Goal: Task Accomplishment & Management: Complete application form

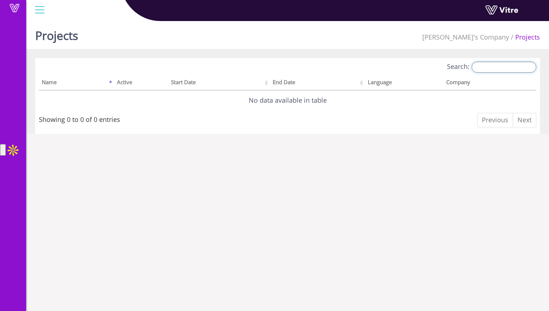
click at [480, 69] on input "Search:" at bounding box center [503, 67] width 65 height 11
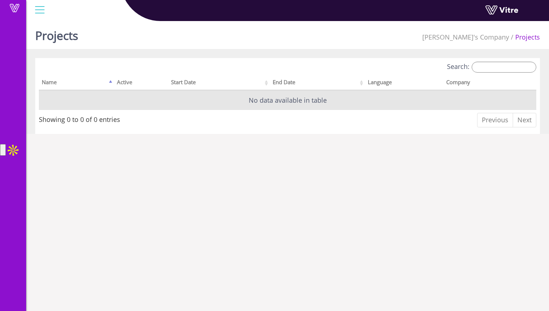
click at [377, 104] on td "No data available in table" at bounding box center [287, 100] width 497 height 20
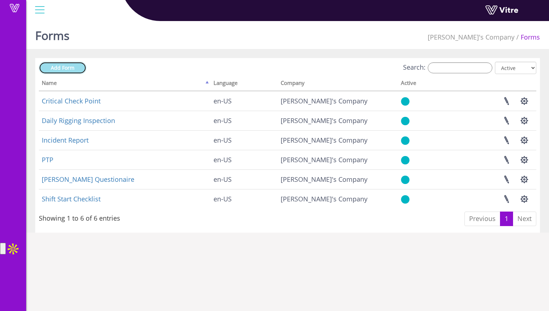
click at [77, 66] on link "Add Form" at bounding box center [63, 68] width 48 height 12
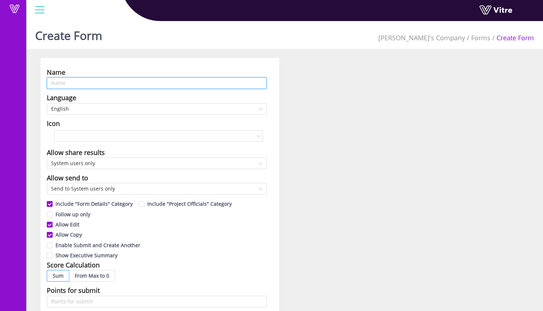
click at [156, 85] on input "text" at bounding box center [157, 83] width 220 height 12
type input "Test Form For Many-Many"
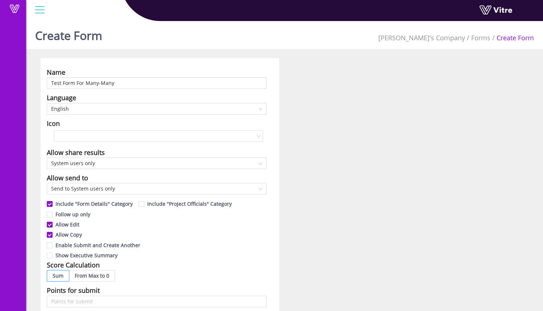
click at [226, 117] on div "Name Test Form For Many-Many Language English Icon Allow share results System u…" at bounding box center [160, 294] width 239 height 473
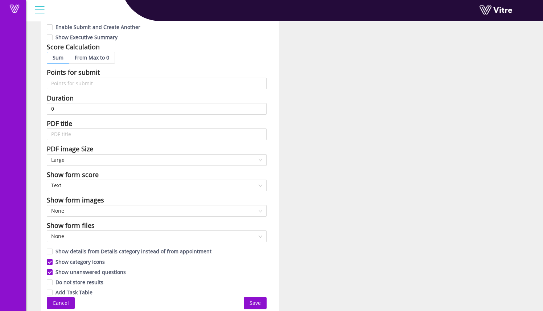
scroll to position [220, 0]
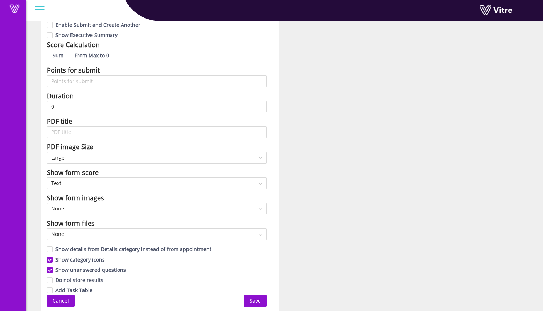
click at [255, 301] on span "Save" at bounding box center [255, 301] width 11 height 8
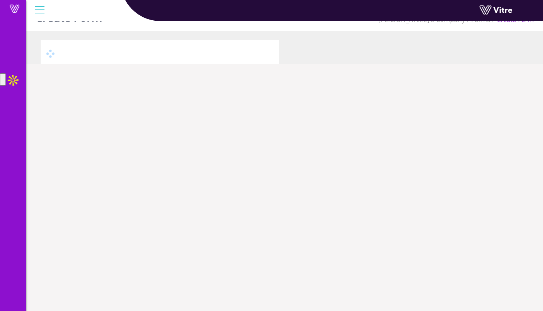
scroll to position [18, 0]
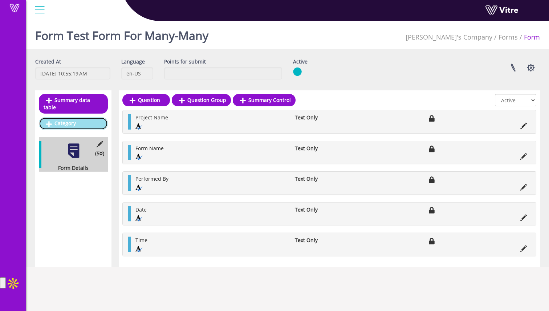
click at [97, 117] on link "Category" at bounding box center [73, 123] width 69 height 12
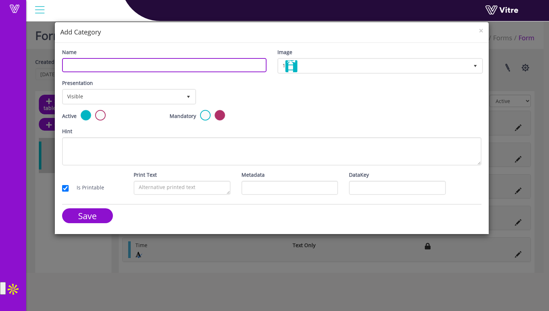
click at [173, 67] on input "Name" at bounding box center [164, 65] width 204 height 14
type input "General Info"
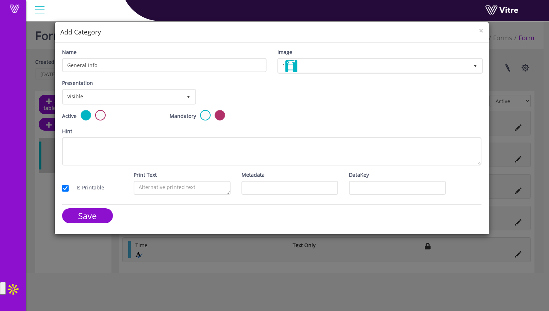
click at [374, 95] on div "Presentation Visible 0 Set Duration Minutes 0 Set conditional rule Set Duration" at bounding box center [272, 94] width 430 height 31
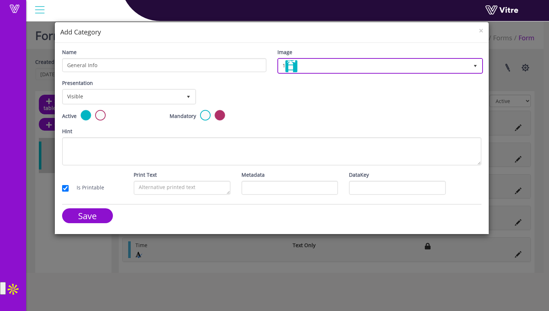
click at [357, 58] on span "1 1" at bounding box center [380, 66] width 206 height 16
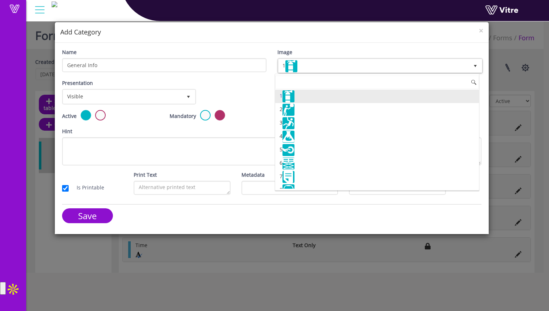
click at [355, 81] on input at bounding box center [377, 82] width 204 height 14
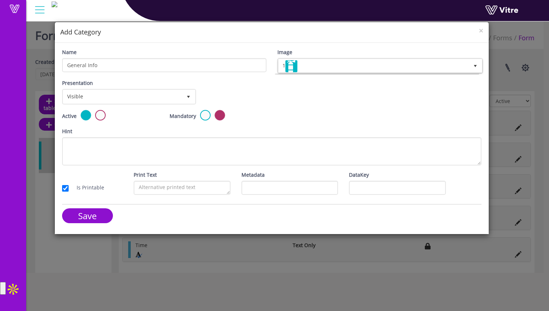
click at [254, 102] on div "Presentation Visible 0 Set Duration Minutes 0 Set conditional rule Set Duration" at bounding box center [272, 94] width 430 height 31
click at [99, 221] on input "Save" at bounding box center [87, 215] width 51 height 15
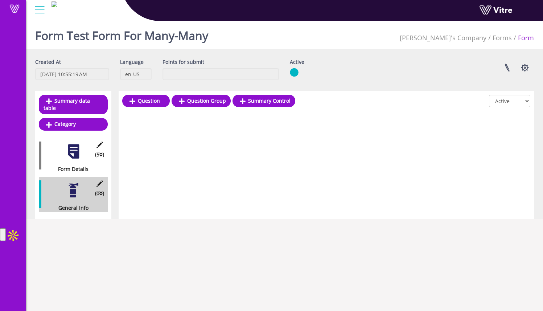
drag, startPoint x: 248, startPoint y: 166, endPoint x: 215, endPoint y: 134, distance: 46.4
click at [238, 154] on div "Question Question Group Summary Control All Active Not Active" at bounding box center [326, 155] width 415 height 128
click at [161, 105] on link "Question" at bounding box center [146, 101] width 48 height 12
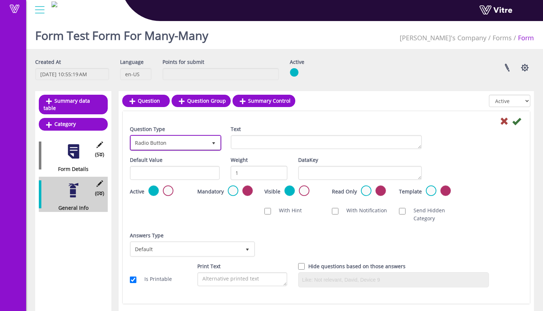
click at [200, 142] on span "Radio Button" at bounding box center [169, 142] width 76 height 13
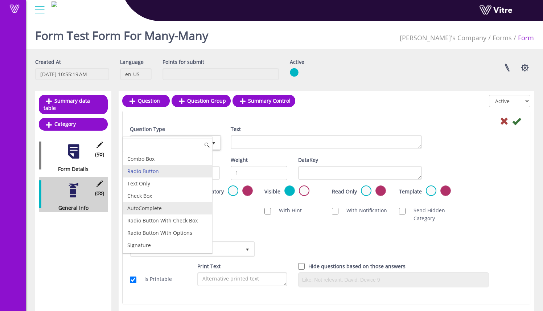
click at [184, 208] on li "AutoComplete" at bounding box center [167, 208] width 89 height 12
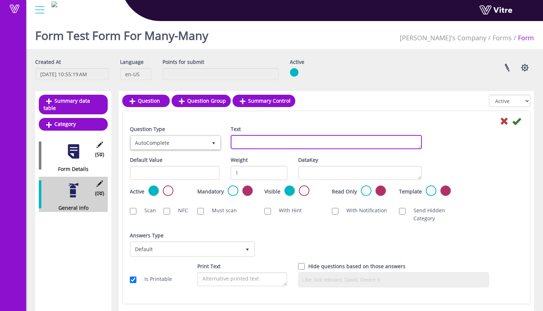
click at [267, 143] on textarea "Text" at bounding box center [326, 142] width 191 height 14
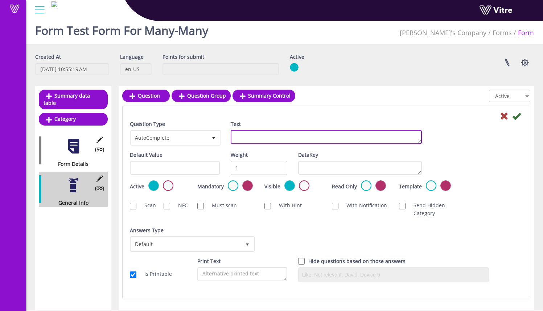
scroll to position [18, 0]
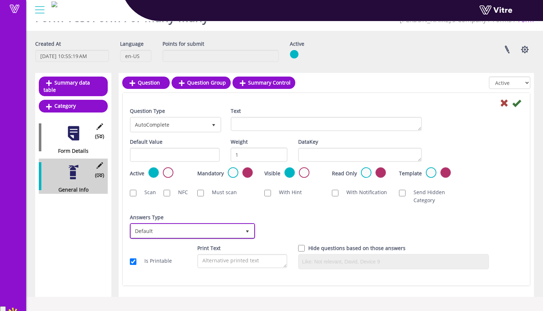
click at [198, 227] on span "Default" at bounding box center [186, 230] width 110 height 13
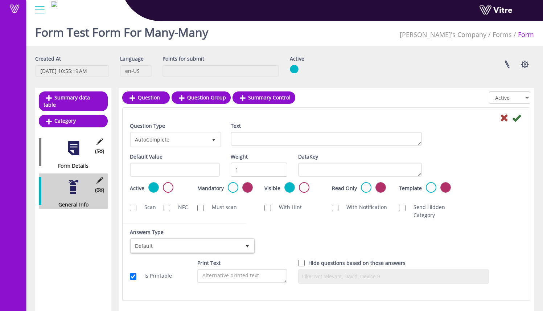
scroll to position [0, 0]
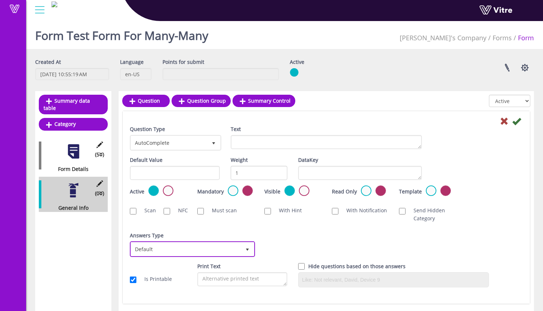
click at [202, 241] on span "Default 0" at bounding box center [192, 249] width 125 height 16
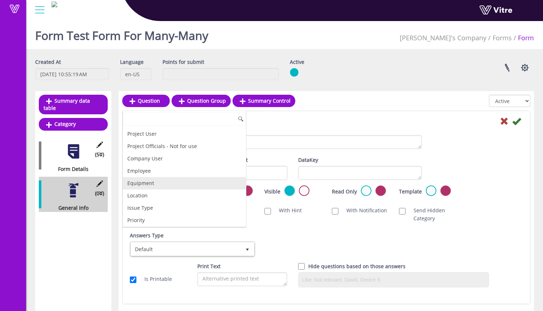
scroll to position [47, 0]
click at [205, 185] on li "Location" at bounding box center [184, 184] width 123 height 12
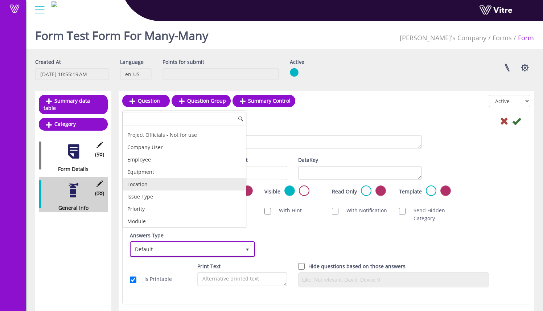
checkbox input "true"
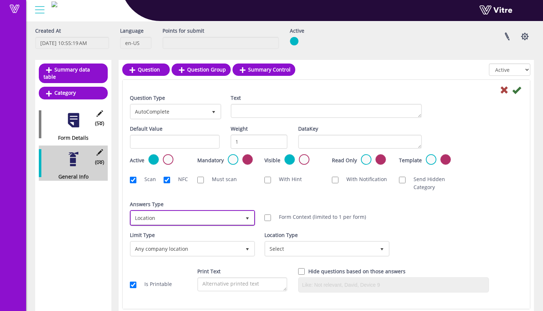
scroll to position [40, 0]
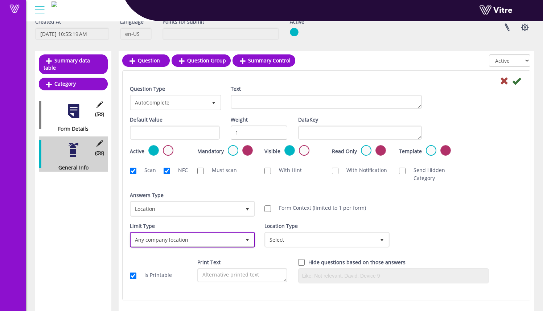
click at [231, 241] on span "Any company location" at bounding box center [186, 239] width 110 height 13
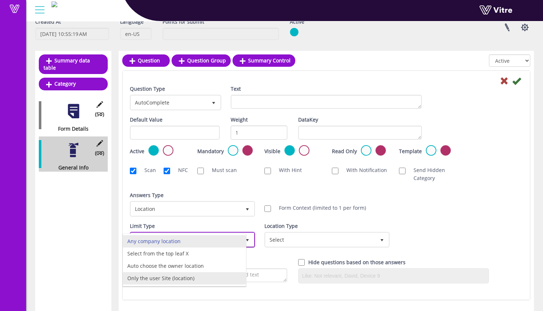
click at [231, 273] on li "Only the user Site (location)" at bounding box center [184, 278] width 123 height 12
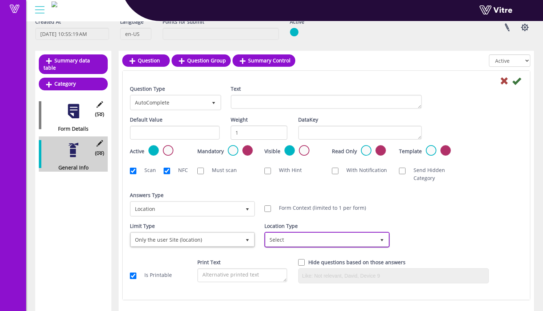
click at [294, 233] on span "Select" at bounding box center [321, 239] width 110 height 13
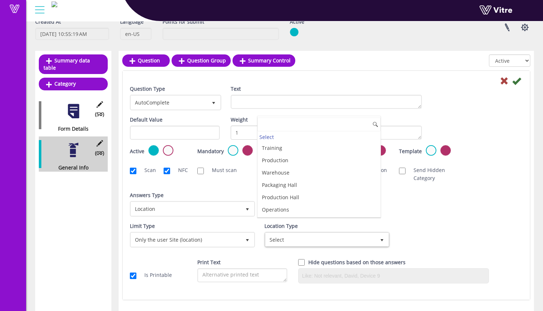
click at [421, 208] on div "Answers Type Default 0 Answers Type Location 8 Module Select Form Context (limi…" at bounding box center [326, 206] width 404 height 31
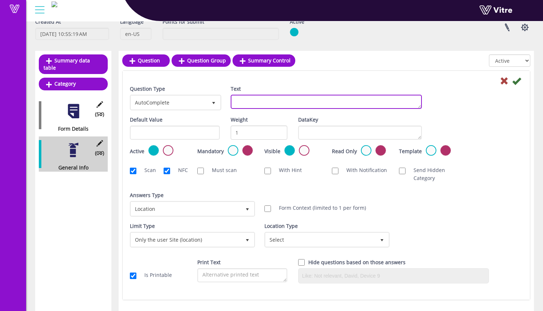
click at [259, 104] on textarea "Text" at bounding box center [326, 102] width 191 height 14
type textarea "Select user(this is from site location):"
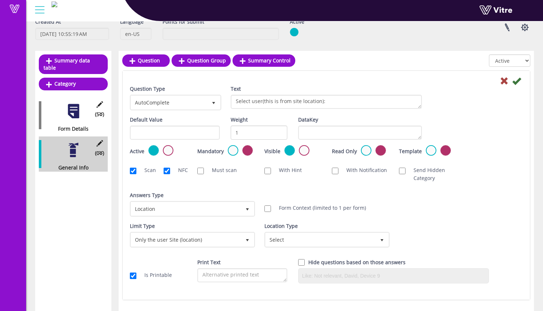
click at [336, 112] on div "Text Select user(this is from site location):" at bounding box center [326, 99] width 202 height 29
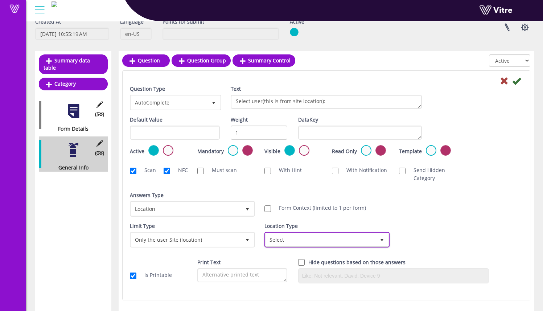
click at [309, 237] on span "Select" at bounding box center [321, 239] width 110 height 13
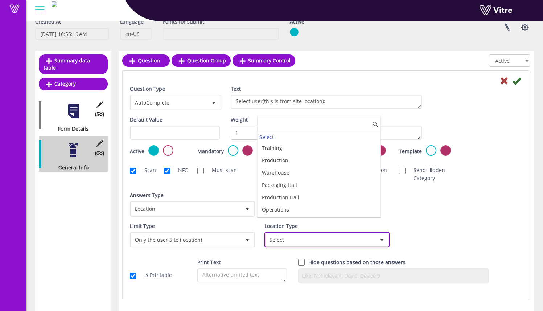
click at [309, 237] on span "Select" at bounding box center [321, 239] width 110 height 13
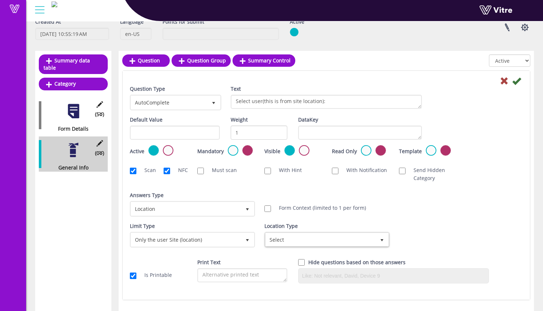
click at [380, 208] on div "Form Context (limited to 1 per form)" at bounding box center [326, 208] width 124 height 8
click at [267, 205] on label "Form Context (limited to 1 per form)" at bounding box center [315, 208] width 102 height 8
click at [267, 205] on input "Form Context (limited to 1 per form)" at bounding box center [267, 208] width 7 height 7
checkbox input "true"
click at [517, 82] on icon at bounding box center [516, 81] width 9 height 9
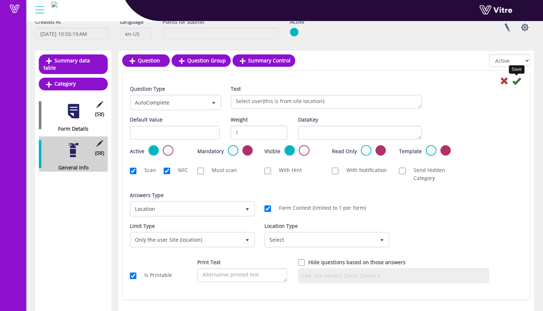
scroll to position [18, 0]
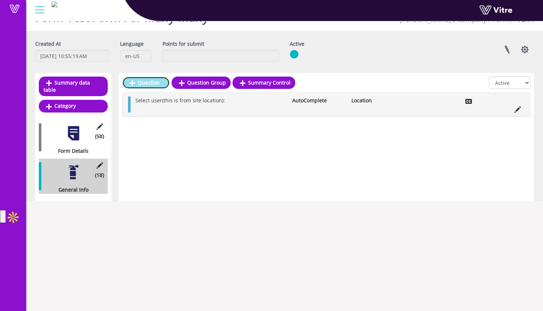
click at [147, 79] on link "Question" at bounding box center [146, 83] width 48 height 12
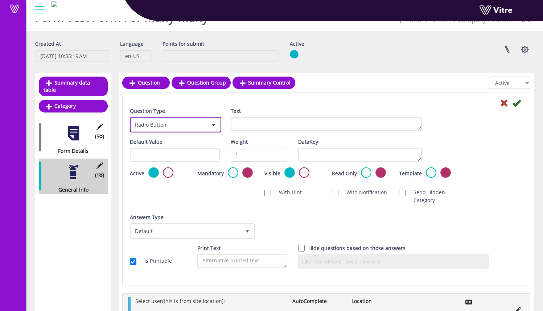
click at [196, 122] on span "Radio Button" at bounding box center [169, 124] width 76 height 13
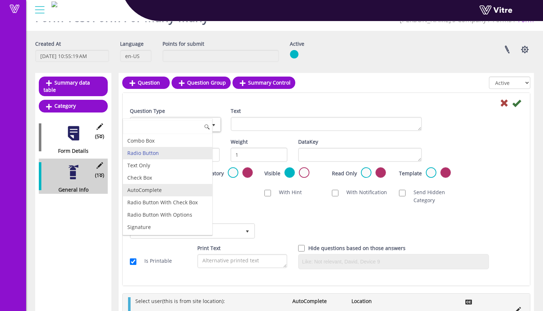
click at [183, 184] on li "AutoComplete" at bounding box center [167, 190] width 89 height 12
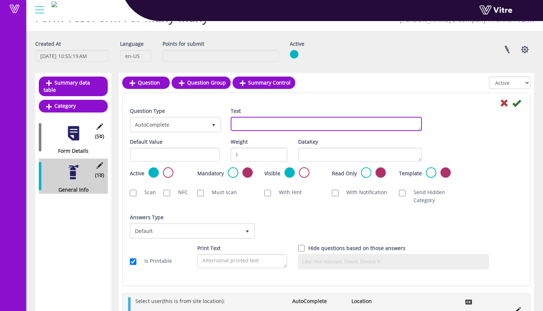
click at [260, 124] on textarea "Text" at bounding box center [326, 124] width 191 height 14
type textarea "S"
type textarea "Select user("
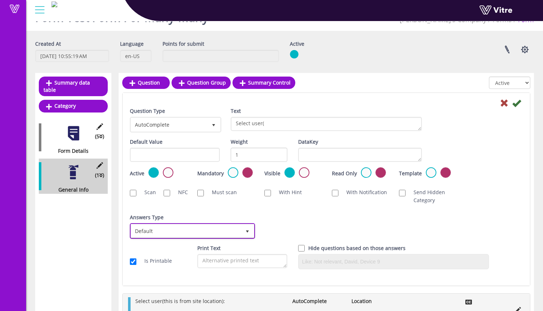
click at [203, 227] on span "Default" at bounding box center [186, 230] width 110 height 13
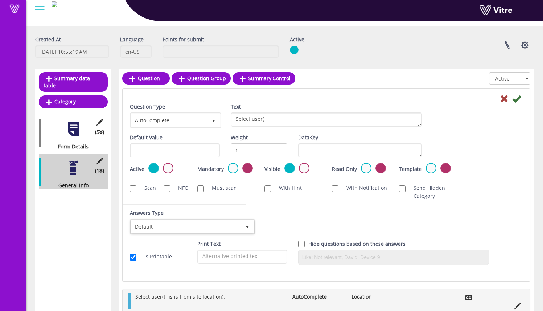
scroll to position [23, 0]
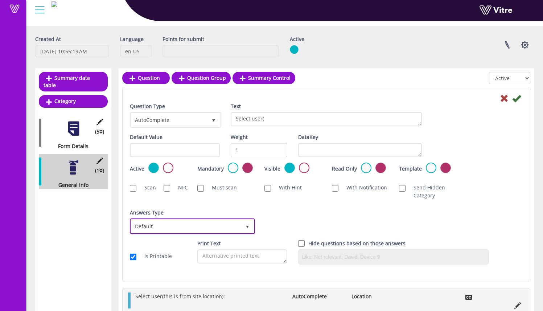
click at [215, 231] on span "Default" at bounding box center [186, 225] width 110 height 13
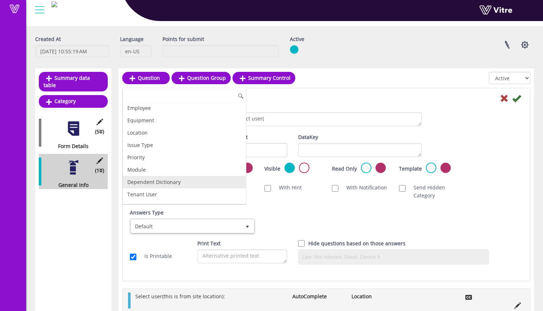
scroll to position [66, 0]
click at [219, 174] on li "Module" at bounding box center [184, 179] width 123 height 12
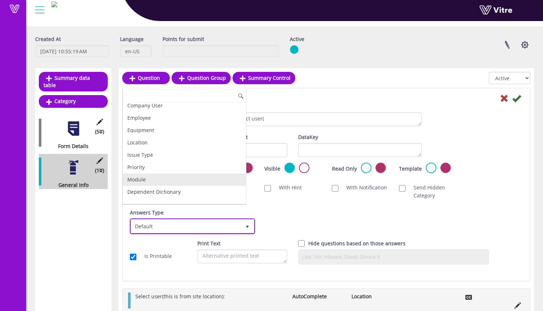
checkbox input "true"
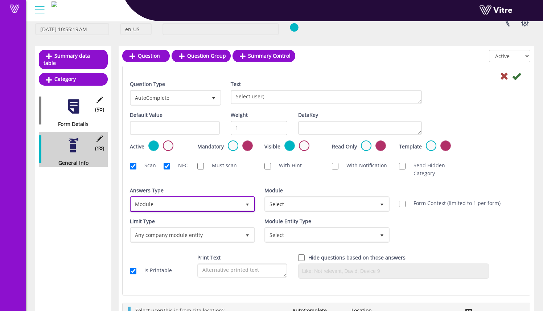
scroll to position [49, 0]
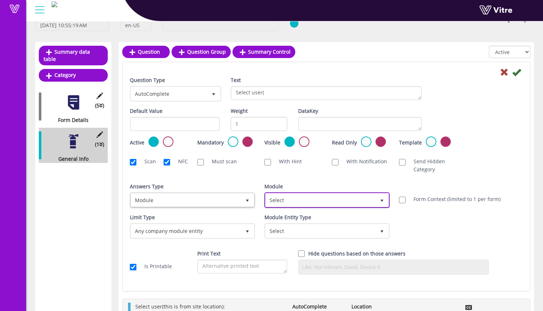
click at [294, 197] on span "Select" at bounding box center [321, 199] width 110 height 13
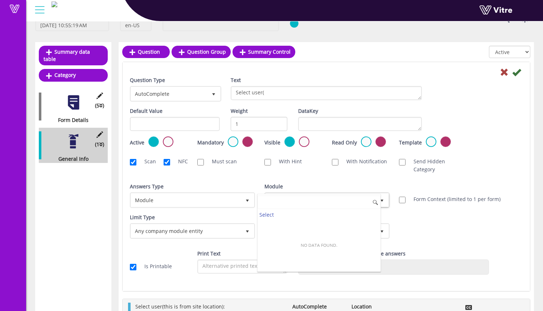
click at [294, 197] on input at bounding box center [319, 203] width 123 height 14
click at [323, 172] on div "Scan NFC Must scan With Hint With Notification Send Hidden Category No Image Op…" at bounding box center [326, 165] width 404 height 23
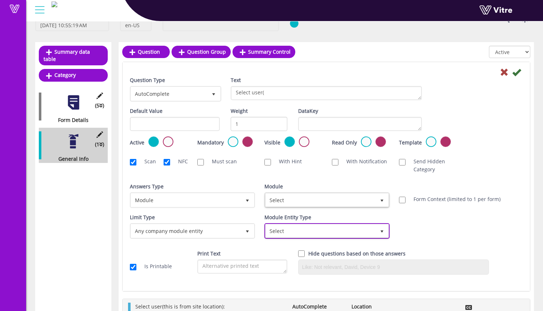
click at [286, 231] on span "Select" at bounding box center [321, 230] width 110 height 13
click at [288, 227] on span "Select" at bounding box center [321, 230] width 110 height 13
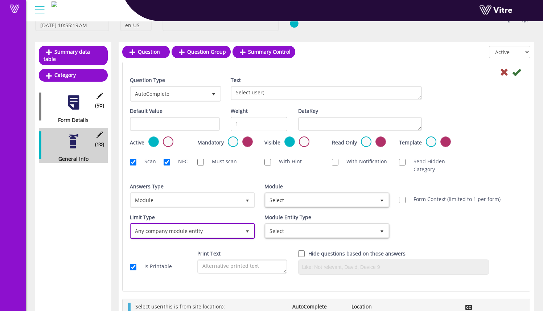
click at [234, 228] on span "Any company module entity" at bounding box center [186, 230] width 110 height 13
click at [234, 228] on li "Any company module entity" at bounding box center [184, 232] width 123 height 12
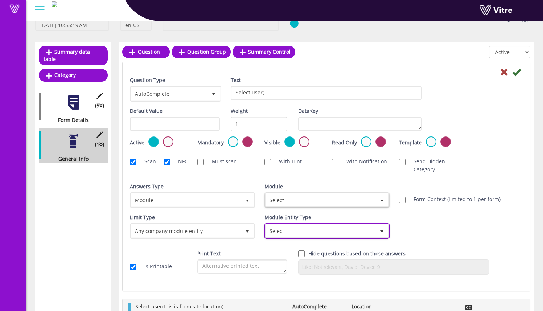
click at [292, 228] on span "Select" at bounding box center [321, 230] width 110 height 13
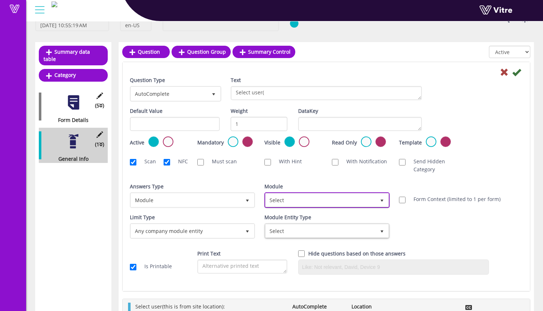
click at [298, 195] on span "Select" at bounding box center [321, 199] width 110 height 13
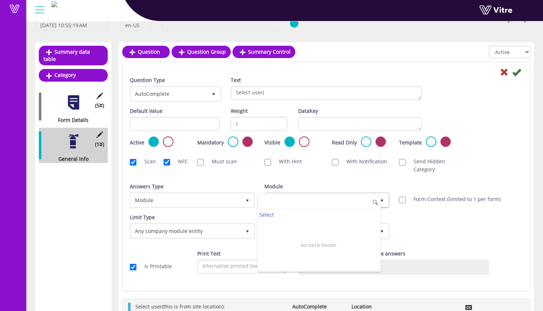
click at [295, 182] on div "Question Type AutoComplete 11 Text Select user( Default Value Weight 1 DataKey …" at bounding box center [326, 178] width 393 height 204
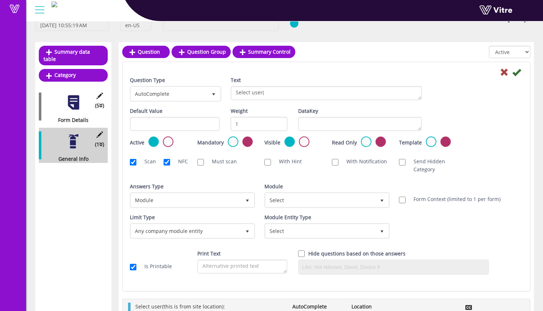
click at [214, 192] on div "Answers Type Module 11" at bounding box center [192, 194] width 124 height 25
click at [212, 196] on span "Module" at bounding box center [186, 199] width 110 height 13
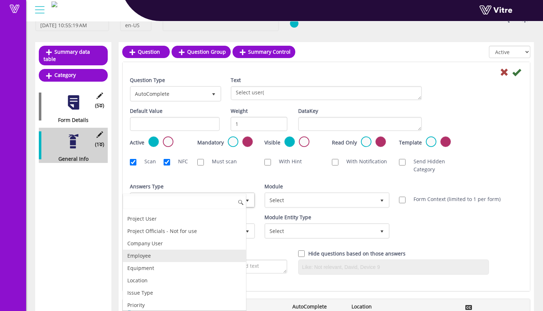
scroll to position [33, 0]
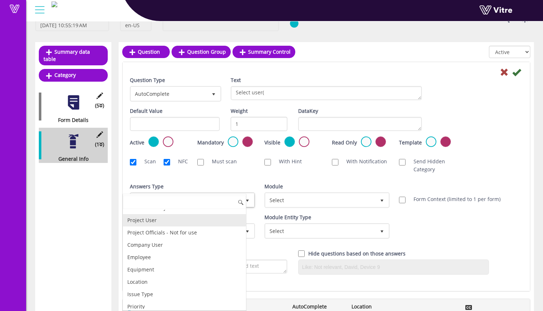
click at [193, 222] on li "Project User" at bounding box center [184, 220] width 123 height 12
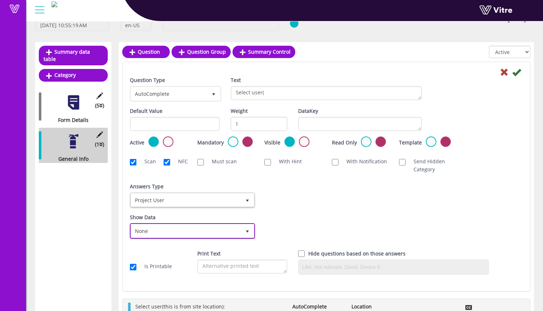
click at [203, 232] on span "None" at bounding box center [186, 230] width 110 height 13
click at [203, 232] on li "None" at bounding box center [184, 232] width 123 height 12
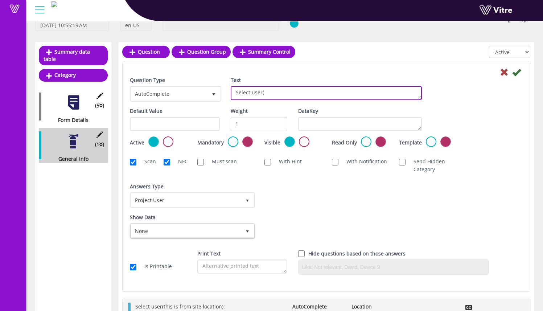
click at [289, 96] on textarea "Select user(" at bounding box center [326, 93] width 191 height 14
type textarea "Select user(a project user):"
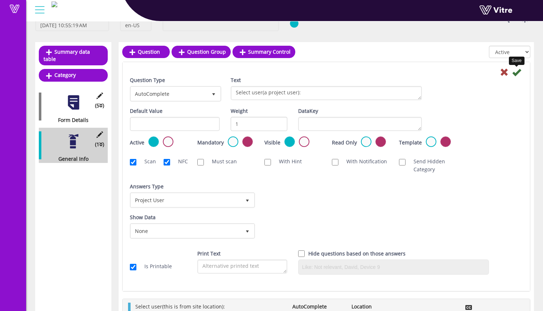
click at [519, 73] on icon at bounding box center [516, 72] width 9 height 9
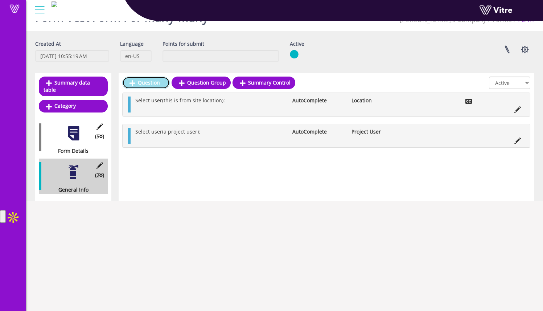
click at [161, 85] on link "Question" at bounding box center [146, 83] width 48 height 12
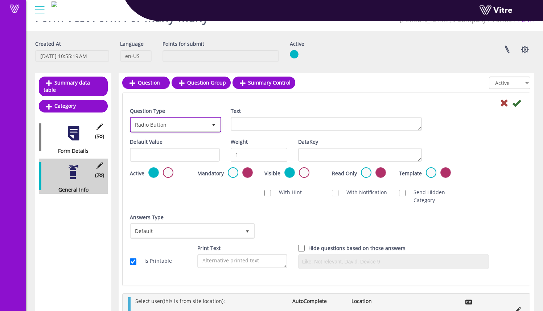
click at [178, 123] on span "Radio Button" at bounding box center [169, 124] width 76 height 13
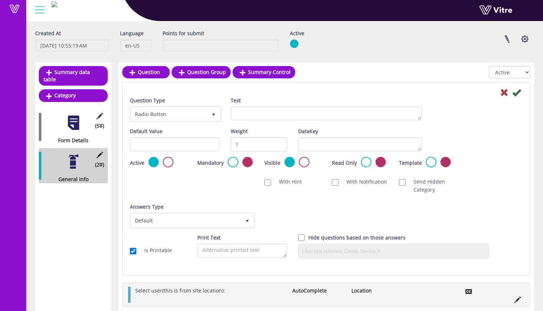
scroll to position [36, 0]
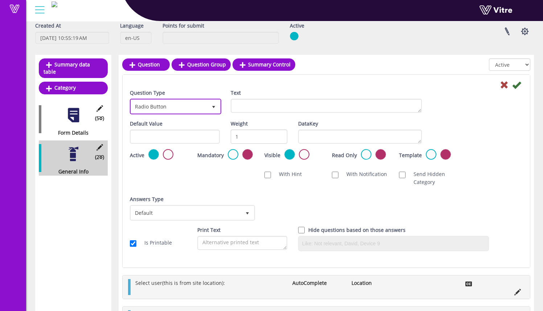
click at [160, 113] on span "Radio Button" at bounding box center [176, 106] width 90 height 14
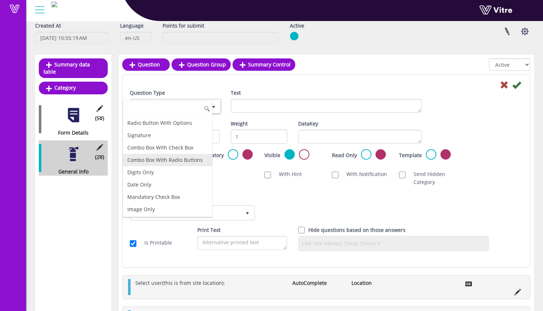
scroll to position [71, 0]
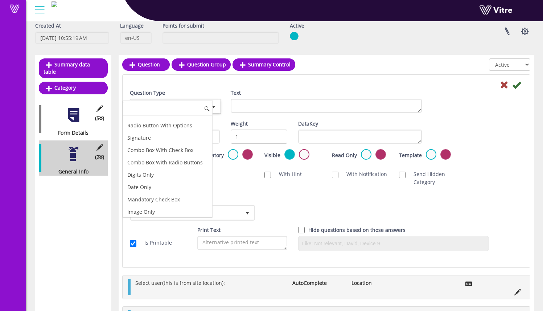
click at [236, 168] on div "Scan NFC Must scan With Hint With Notification Send Hidden Category No Image Op…" at bounding box center [326, 178] width 404 height 23
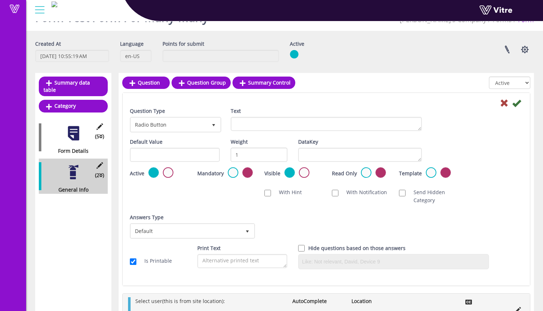
scroll to position [0, 0]
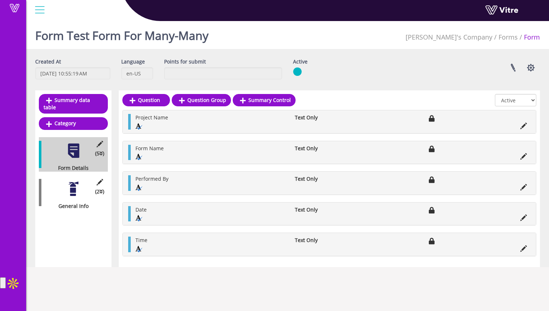
click at [81, 185] on div at bounding box center [73, 189] width 16 height 16
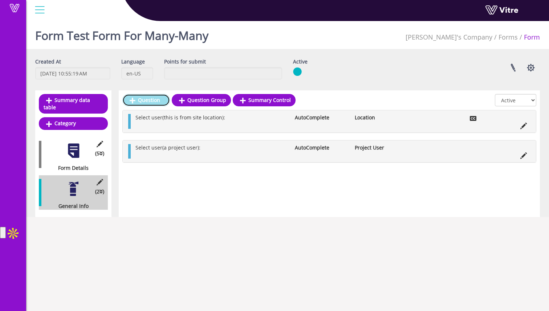
click at [159, 100] on link "Question" at bounding box center [146, 100] width 48 height 12
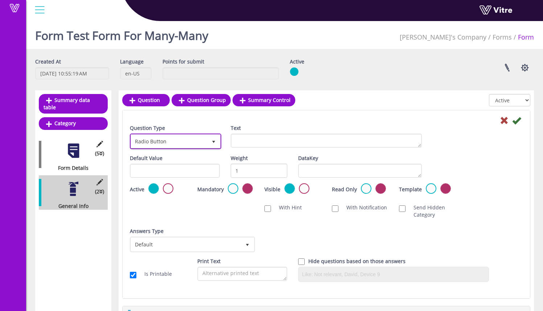
click at [186, 142] on span "Radio Button" at bounding box center [169, 141] width 76 height 13
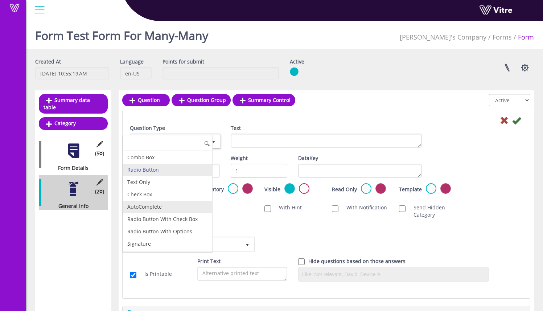
click at [185, 207] on li "AutoComplete" at bounding box center [167, 207] width 89 height 12
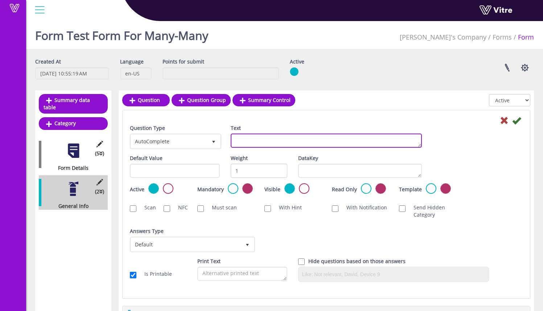
click at [246, 136] on textarea "Text" at bounding box center [326, 140] width 191 height 14
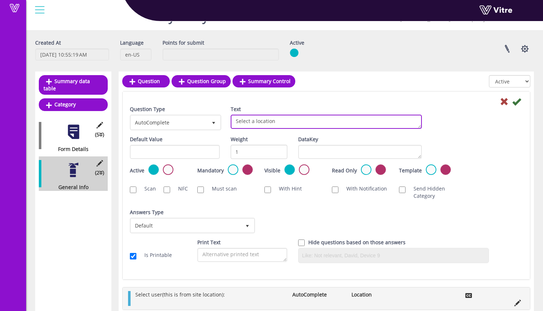
scroll to position [26, 0]
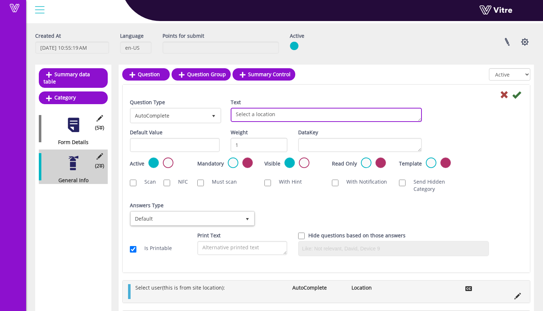
type textarea "Select a location"
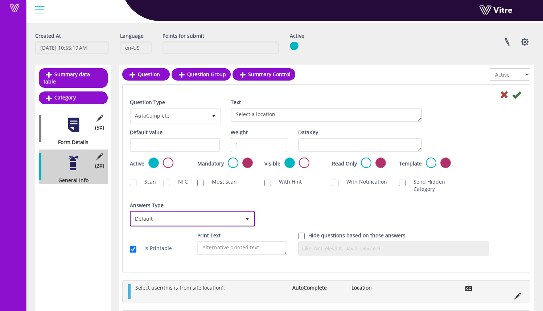
click at [217, 213] on span "Default" at bounding box center [186, 218] width 110 height 13
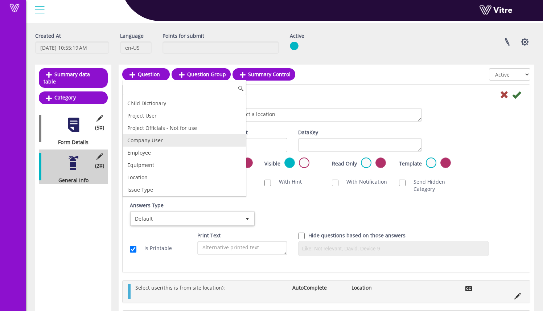
scroll to position [28, 0]
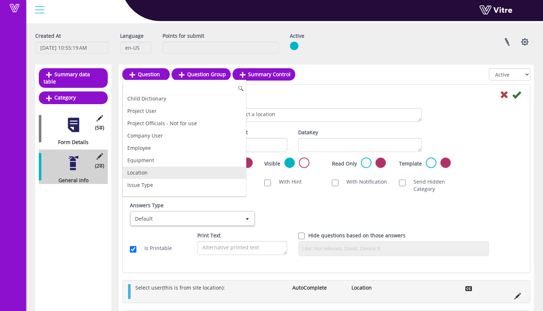
click at [214, 171] on li "Location" at bounding box center [184, 173] width 123 height 12
checkbox input "true"
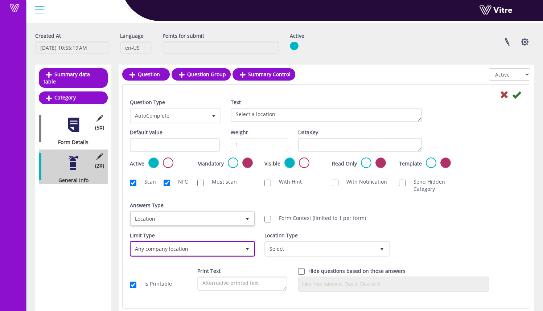
click at [225, 247] on span "Any company location" at bounding box center [186, 248] width 110 height 13
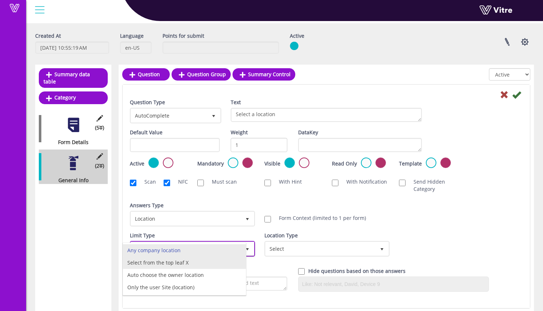
click at [223, 265] on li "Select from the top leaf X" at bounding box center [184, 262] width 123 height 12
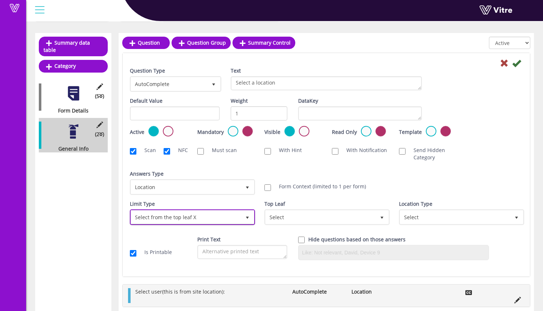
scroll to position [82, 0]
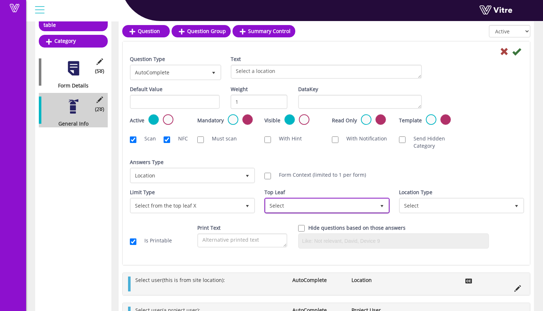
click at [288, 206] on span "Select" at bounding box center [321, 205] width 110 height 13
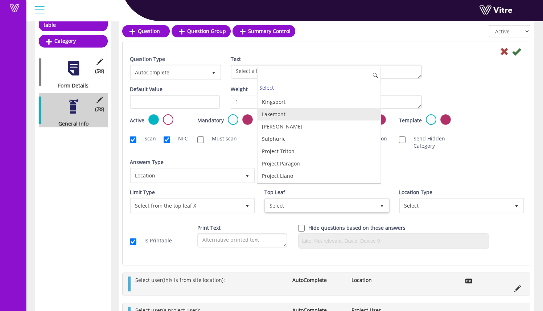
scroll to position [1009, 0]
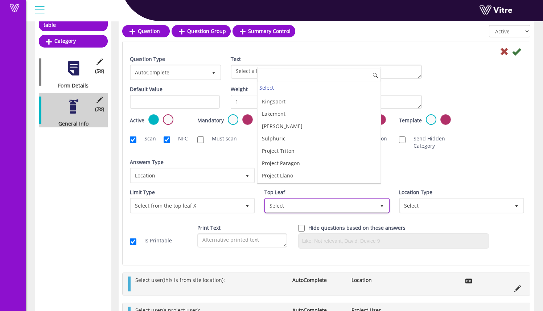
click at [283, 204] on span "Select" at bounding box center [321, 205] width 110 height 13
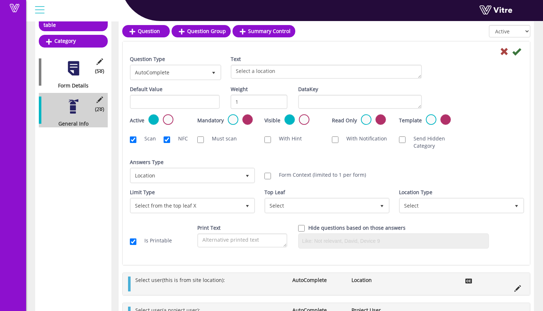
click at [222, 216] on div "Limit Type Select from the top leaf X 1 Limit Type Any company EQ 0 Limit Type …" at bounding box center [191, 204] width 135 height 30
click at [223, 205] on span "Select from the top leaf X" at bounding box center [186, 205] width 110 height 13
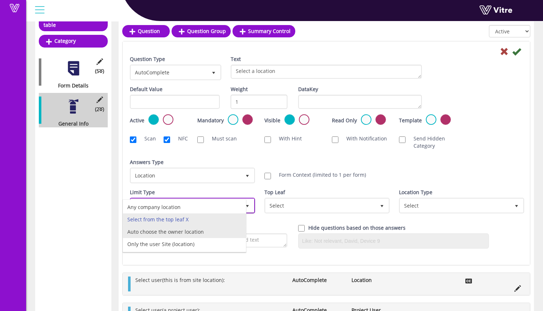
click at [218, 230] on li "Auto choose the owner location" at bounding box center [184, 232] width 123 height 12
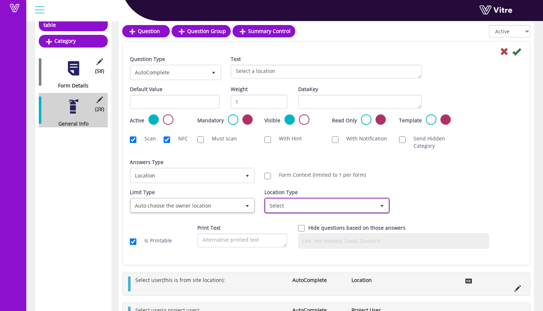
click at [307, 201] on span "Select" at bounding box center [321, 205] width 110 height 13
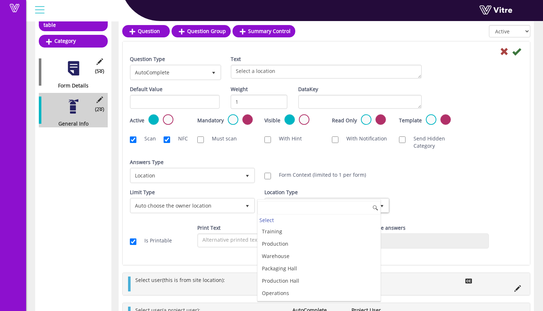
click at [355, 181] on div "Form Context (limited to 1 per form)" at bounding box center [326, 175] width 135 height 15
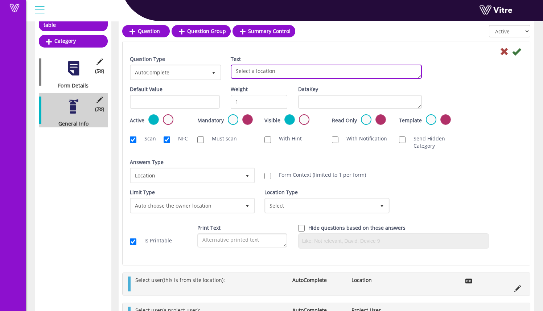
click at [286, 73] on textarea "Select a location" at bounding box center [326, 72] width 191 height 14
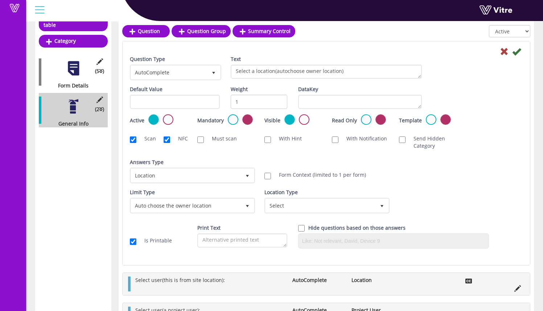
click at [331, 80] on div "Text Select a location(autochoose owner location)" at bounding box center [326, 70] width 202 height 29
click at [344, 72] on textarea "Select a location(autochoose owner location)" at bounding box center [326, 72] width 191 height 14
type textarea "Select a location(autochoose owner location):"
click at [355, 79] on div "Text Select a location(autochoose owner location):" at bounding box center [326, 70] width 202 height 29
click at [516, 53] on icon at bounding box center [516, 51] width 9 height 9
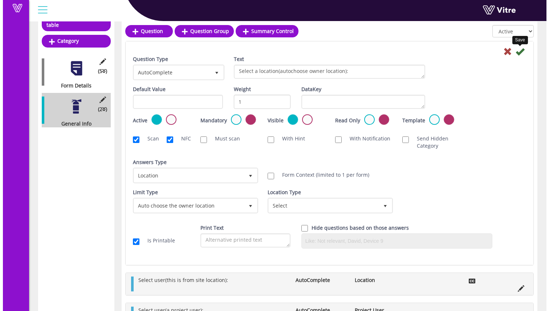
scroll to position [0, 0]
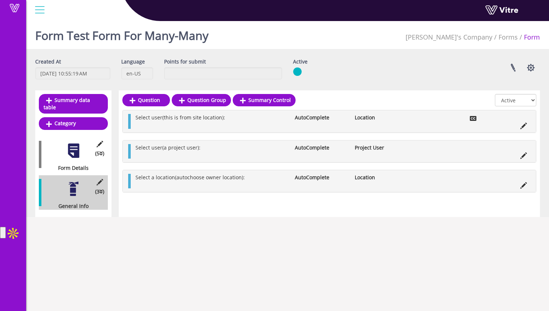
click at [526, 126] on li at bounding box center [523, 125] width 14 height 7
click at [521, 124] on icon at bounding box center [523, 126] width 7 height 7
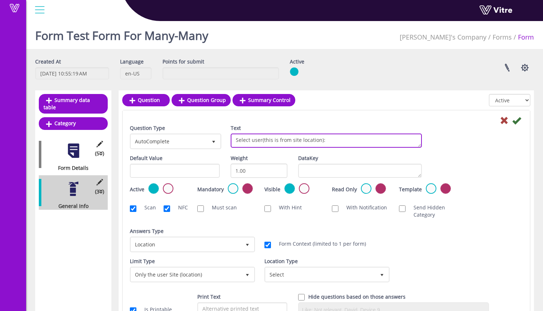
click at [262, 139] on textarea "Select user(this is from site location):" at bounding box center [326, 140] width 191 height 14
type textarea "Select a location(this is from site location):"
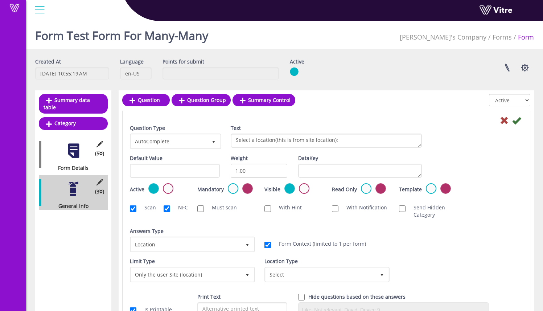
click at [438, 139] on div "Question Type AutoComplete 11 Text Select user(this is from site location):" at bounding box center [326, 139] width 404 height 30
click at [520, 117] on icon at bounding box center [516, 120] width 9 height 9
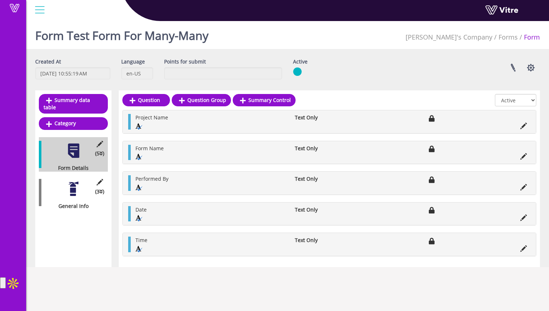
click at [75, 181] on div at bounding box center [73, 189] width 16 height 16
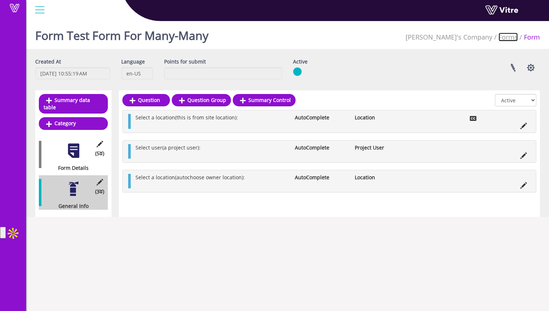
click at [509, 39] on link "Forms" at bounding box center [507, 37] width 19 height 9
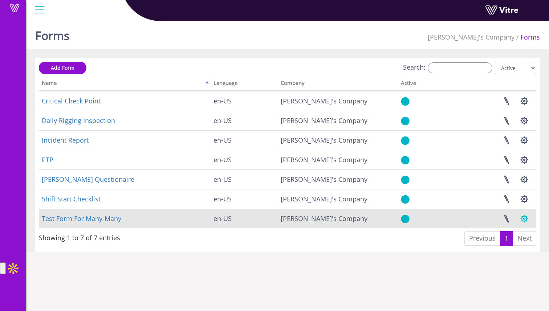
click at [520, 217] on button "button" at bounding box center [524, 218] width 18 height 19
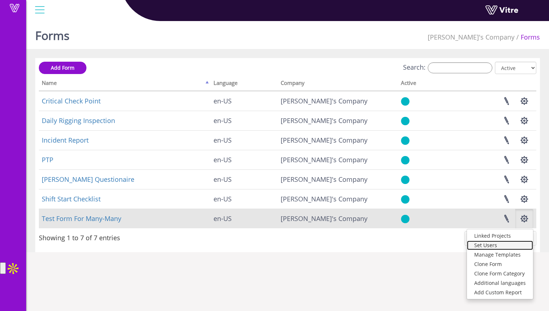
click at [509, 245] on link "Set Users" at bounding box center [500, 245] width 66 height 9
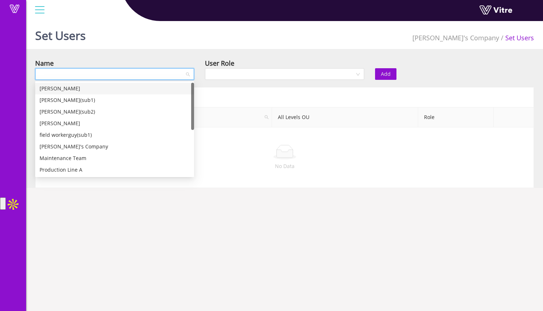
click at [182, 75] on input "search" at bounding box center [112, 74] width 145 height 11
click at [169, 89] on div "[PERSON_NAME]" at bounding box center [115, 89] width 150 height 8
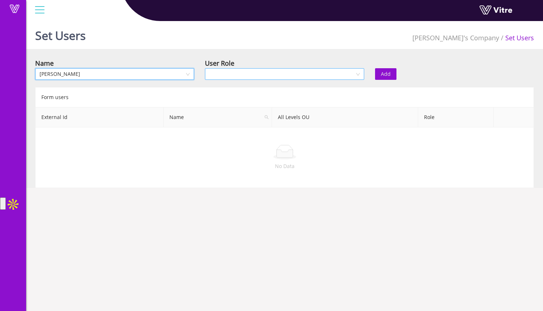
click at [243, 74] on input "search" at bounding box center [281, 74] width 145 height 11
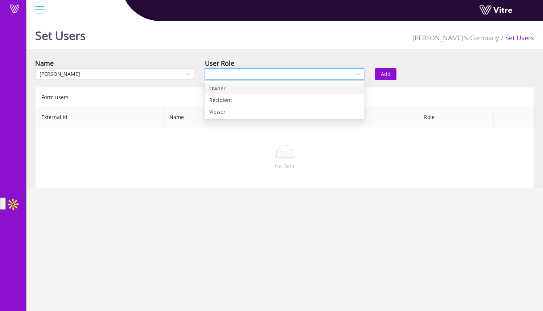
click at [242, 92] on div "Owner" at bounding box center [284, 89] width 150 height 8
click at [391, 74] on button "Add" at bounding box center [385, 74] width 21 height 12
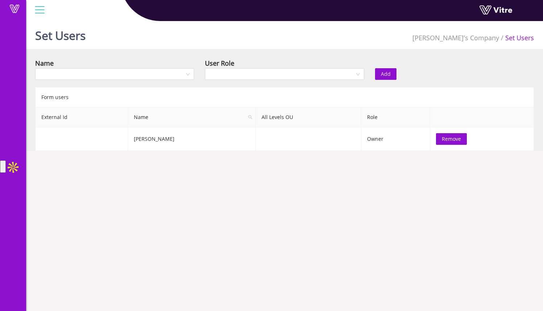
drag, startPoint x: 36, startPoint y: 11, endPoint x: 26, endPoint y: 11, distance: 9.4
click at [33, 11] on div at bounding box center [40, 10] width 16 height 20
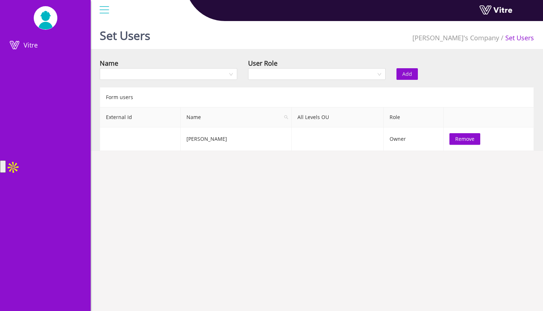
click at [26, 11] on div at bounding box center [45, 18] width 91 height 36
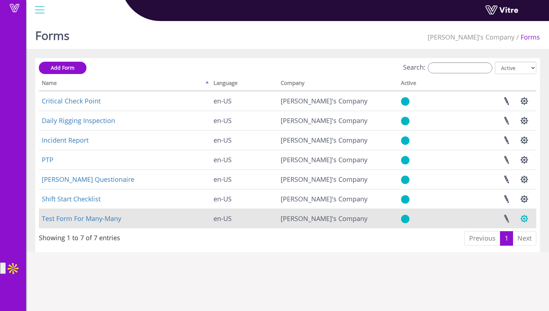
click at [523, 215] on button "button" at bounding box center [524, 218] width 18 height 19
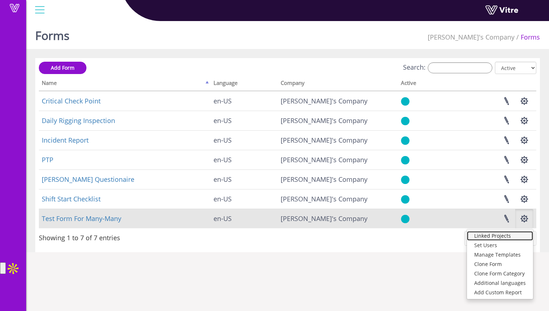
click at [514, 238] on link "Linked Projects" at bounding box center [500, 235] width 66 height 9
